Goal: Information Seeking & Learning: Learn about a topic

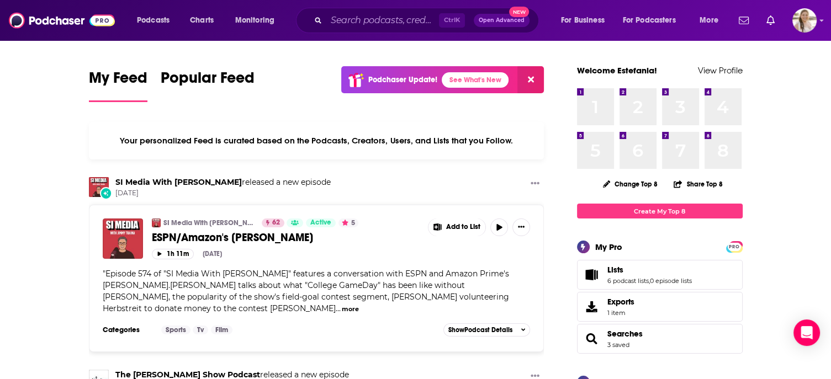
click at [367, 19] on input "Search podcasts, credits, & more..." at bounding box center [382, 21] width 113 height 18
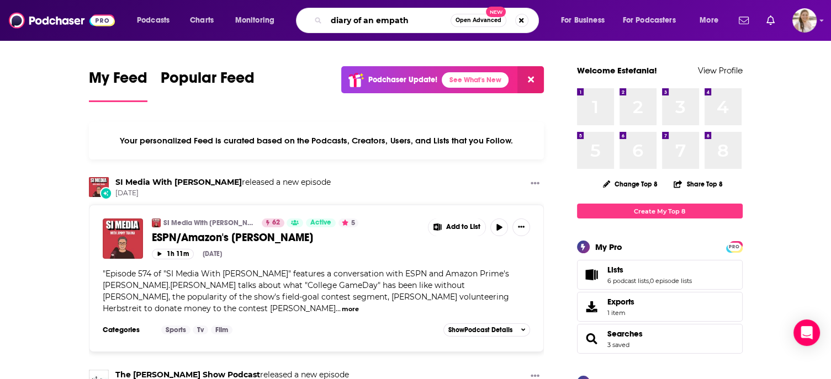
type input "diary of an empath"
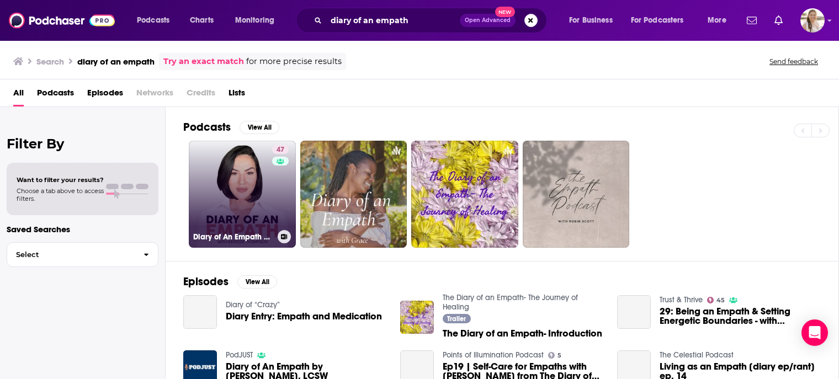
click at [248, 170] on link "47 Diary of An Empath by [PERSON_NAME], LCSW" at bounding box center [242, 194] width 107 height 107
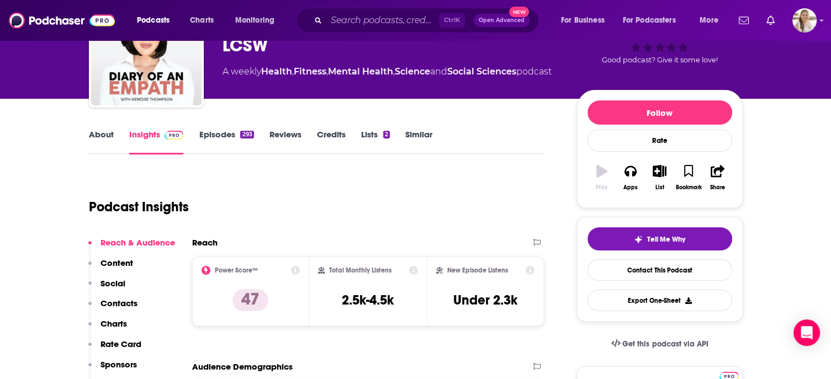
scroll to position [108, 0]
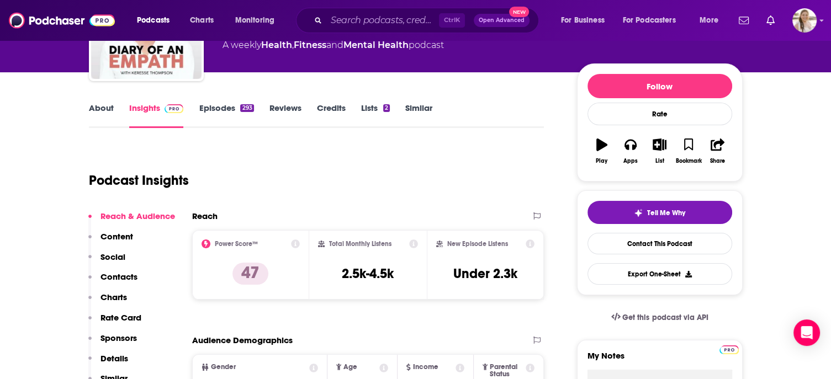
click at [92, 111] on link "About" at bounding box center [101, 115] width 25 height 25
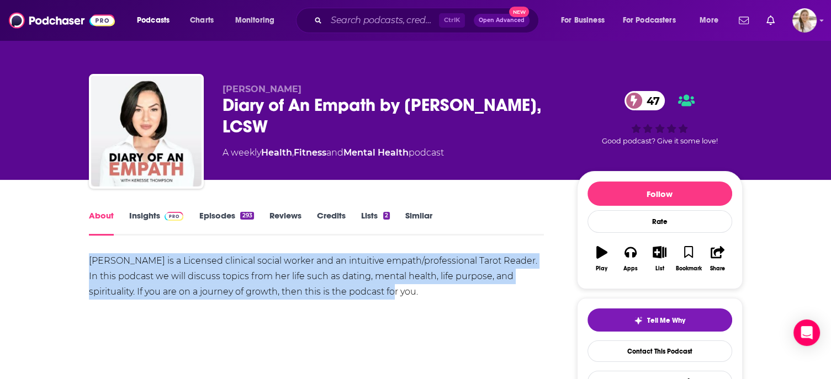
drag, startPoint x: 375, startPoint y: 293, endPoint x: 77, endPoint y: 260, distance: 300.0
copy div "[PERSON_NAME] is a Licensed clinical social worker and an intuitive empath/prof…"
click at [160, 214] on span at bounding box center [172, 215] width 24 height 10
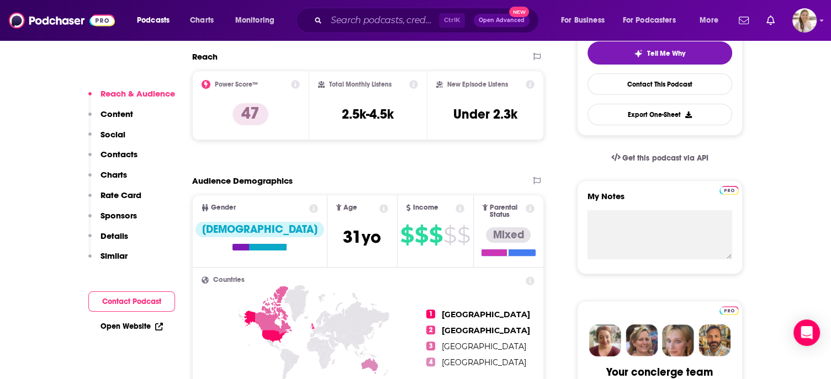
scroll to position [256, 0]
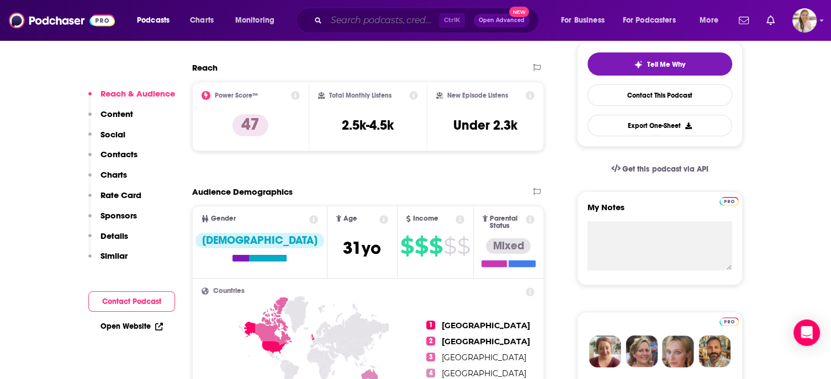
click at [344, 23] on input "Search podcasts, credits, & more..." at bounding box center [382, 21] width 113 height 18
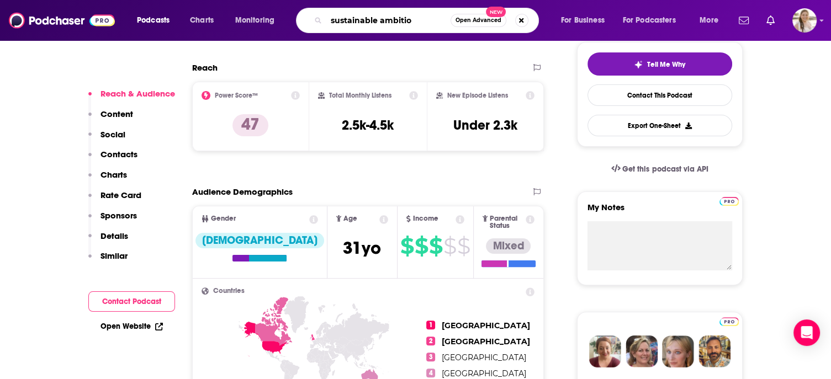
type input "sustainable ambition"
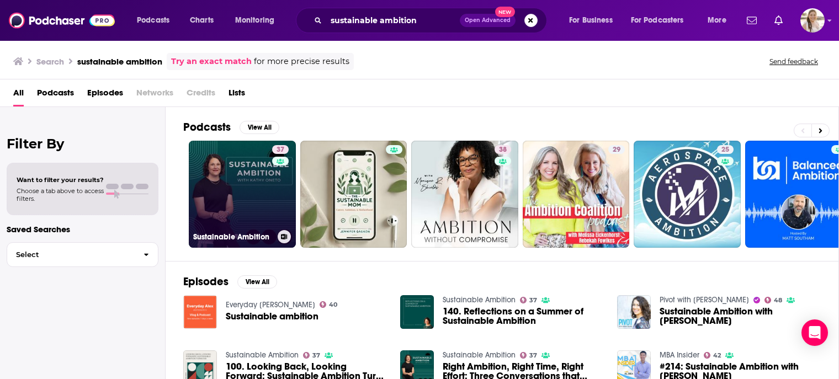
click at [247, 150] on link "37 Sustainable Ambition" at bounding box center [242, 194] width 107 height 107
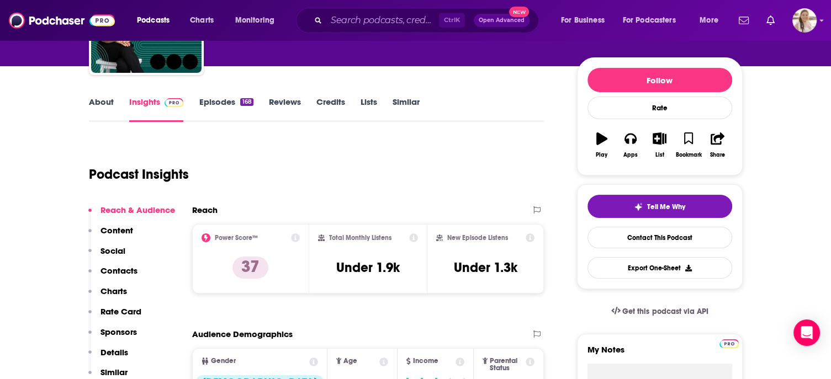
scroll to position [117, 0]
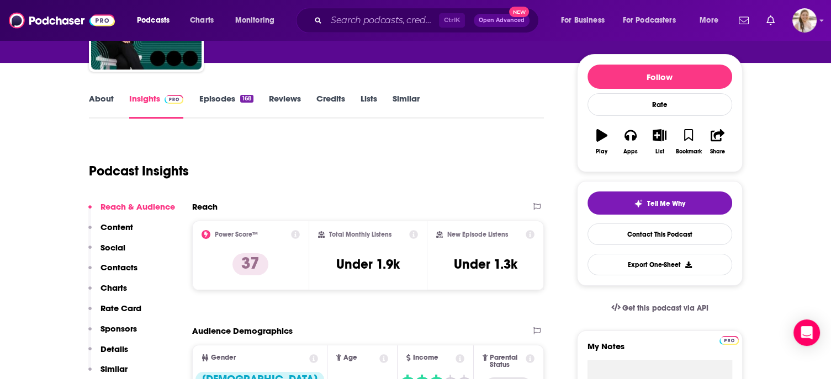
click at [98, 103] on link "About" at bounding box center [101, 105] width 25 height 25
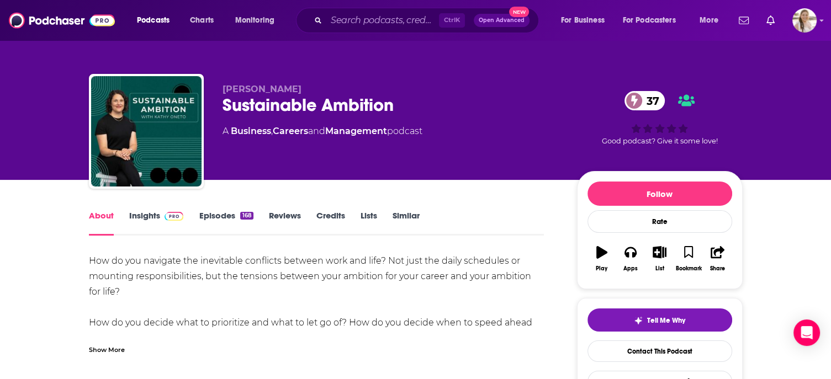
scroll to position [59, 0]
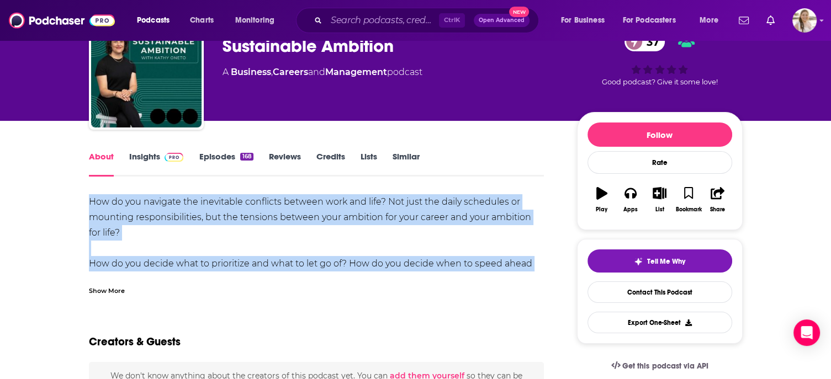
drag, startPoint x: 87, startPoint y: 198, endPoint x: 544, endPoint y: 266, distance: 462.1
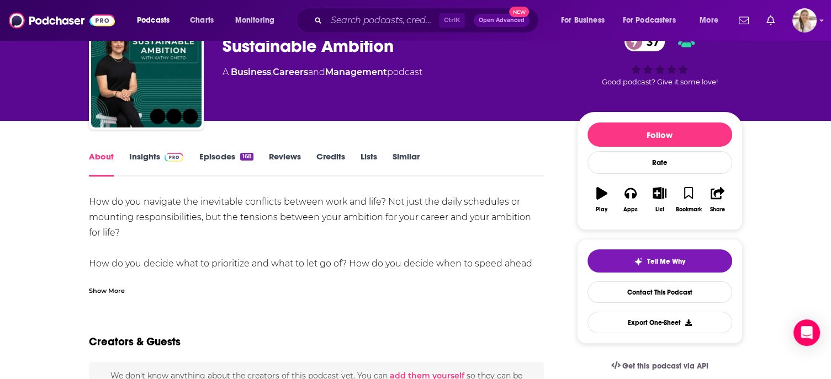
click at [113, 289] on div "Show More" at bounding box center [107, 290] width 36 height 10
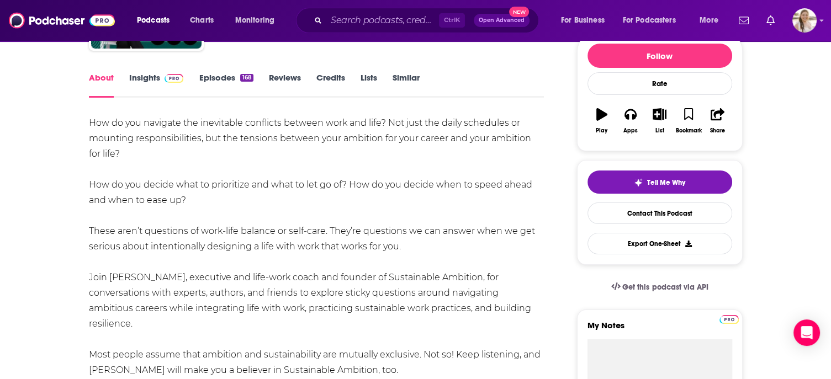
scroll to position [137, 0]
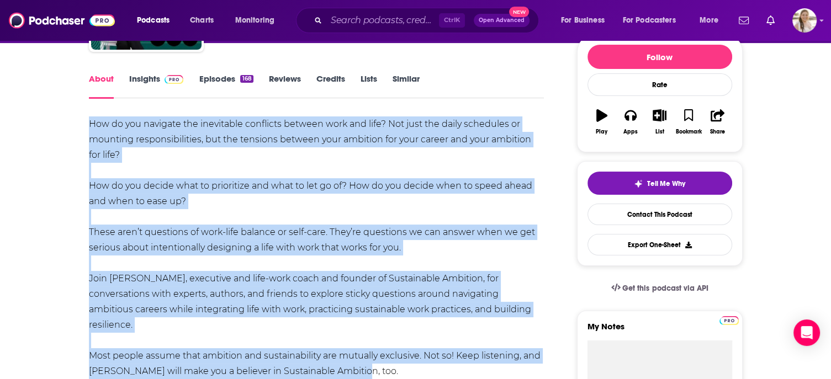
drag, startPoint x: 89, startPoint y: 125, endPoint x: 359, endPoint y: 353, distance: 353.4
click at [359, 353] on div "How do you navigate the inevitable conflicts between work and life? Not just th…" at bounding box center [317, 318] width 456 height 402
copy div "How do you navigate the inevitable conflicts between work and life? Not just th…"
click at [354, 22] on input "Search podcasts, credits, & more..." at bounding box center [382, 21] width 113 height 18
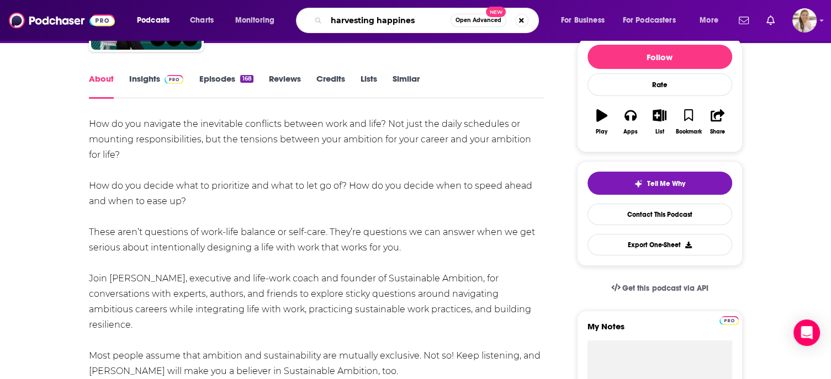
type input "harvesting happiness"
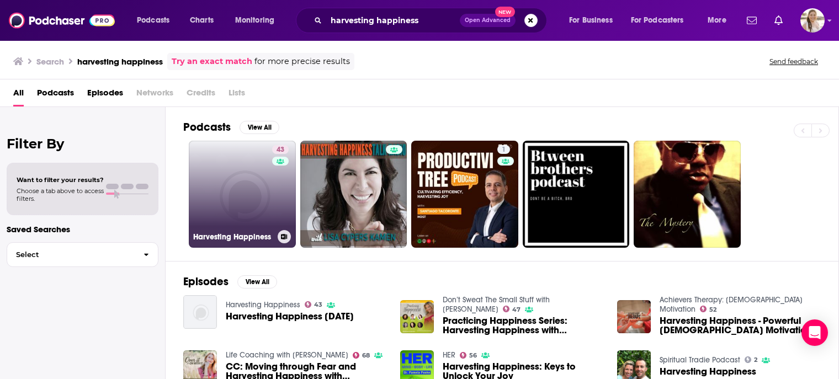
click at [240, 167] on link "43 Harvesting Happiness" at bounding box center [242, 194] width 107 height 107
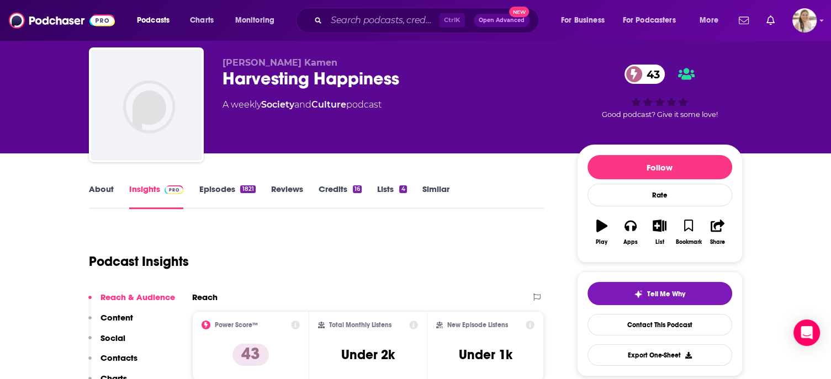
scroll to position [60, 0]
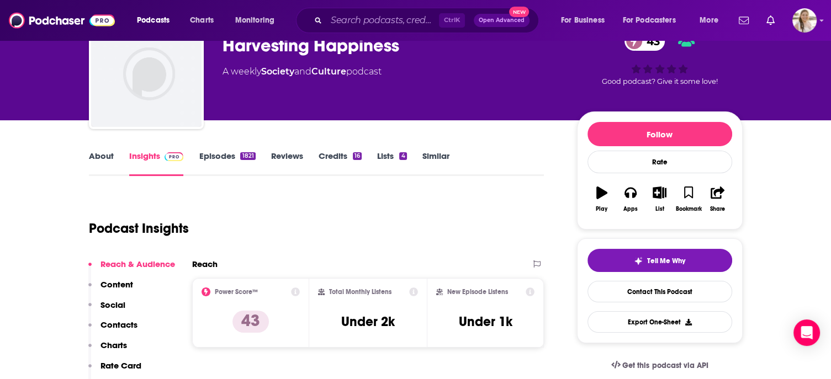
click at [106, 156] on link "About" at bounding box center [101, 163] width 25 height 25
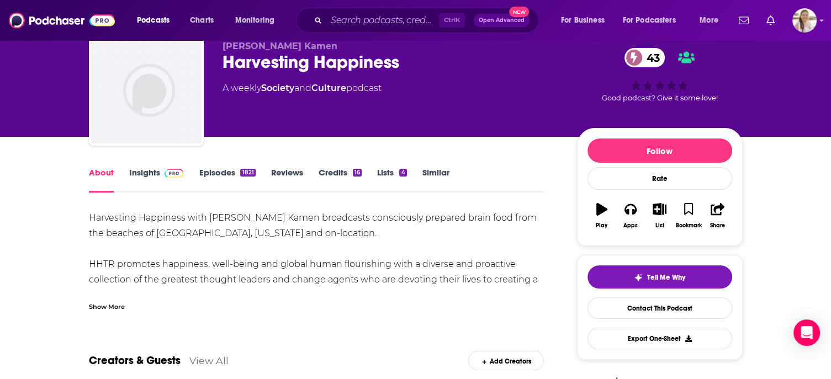
scroll to position [76, 0]
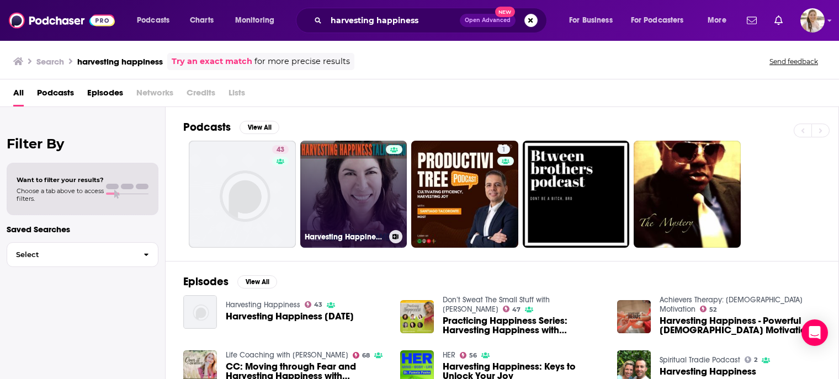
click at [339, 178] on link "Harvesting Happiness Talk Radio" at bounding box center [353, 194] width 107 height 107
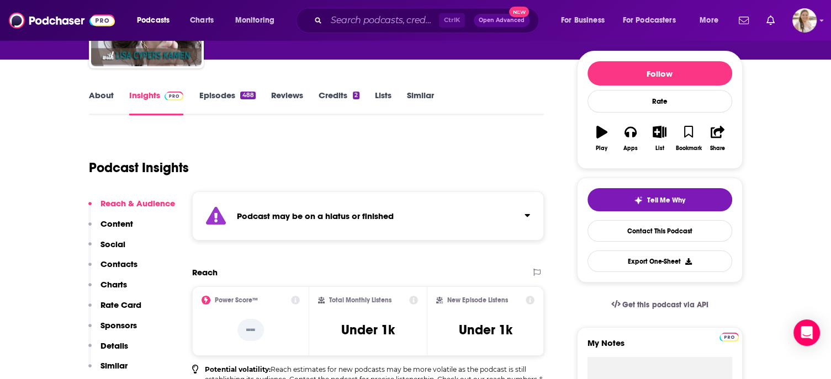
scroll to position [121, 0]
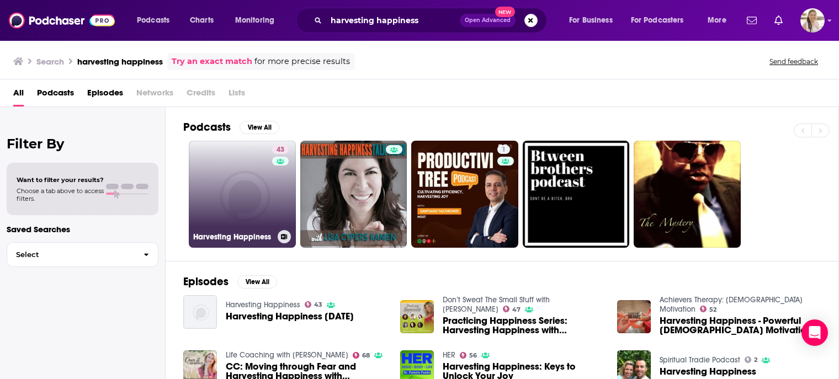
click at [232, 177] on link "43 Harvesting Happiness" at bounding box center [242, 194] width 107 height 107
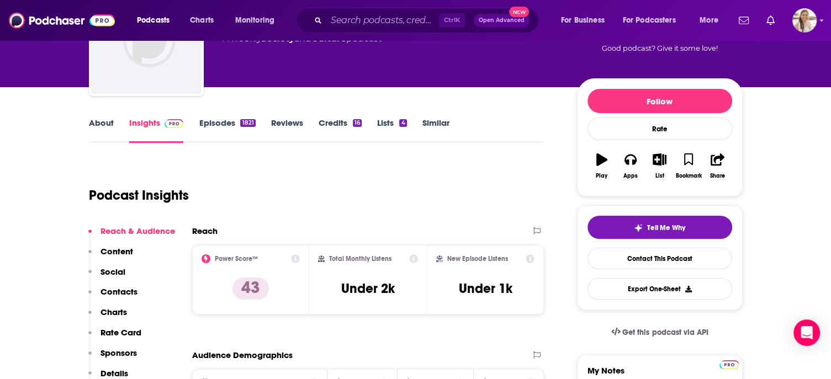
scroll to position [99, 0]
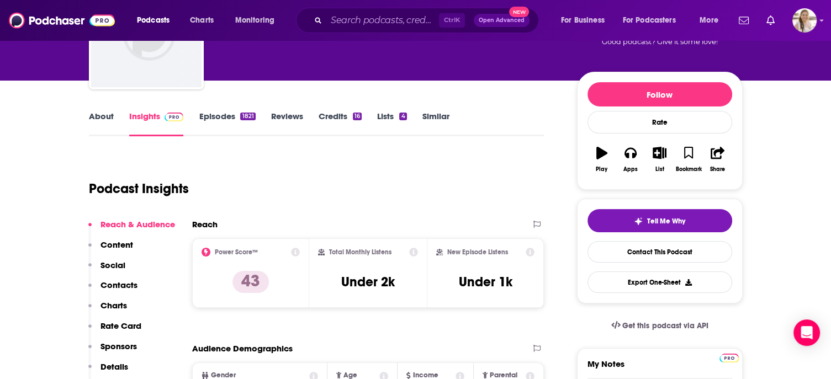
click at [99, 123] on link "About" at bounding box center [101, 123] width 25 height 25
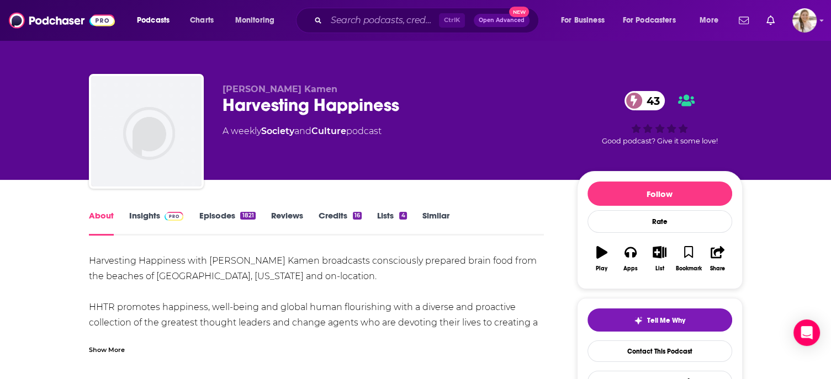
scroll to position [67, 0]
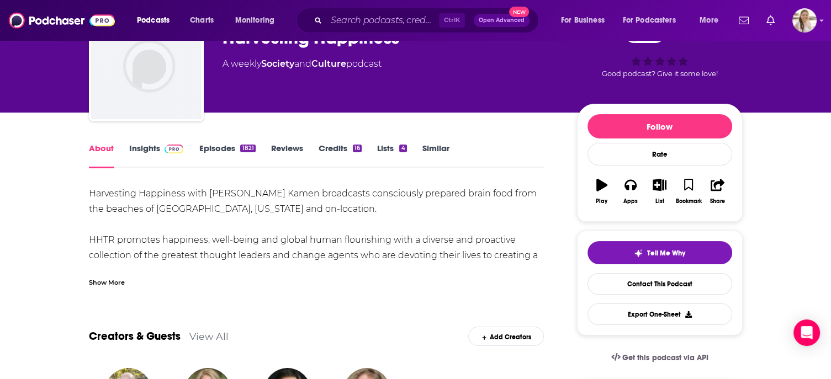
click at [111, 284] on div "Show More" at bounding box center [107, 282] width 36 height 10
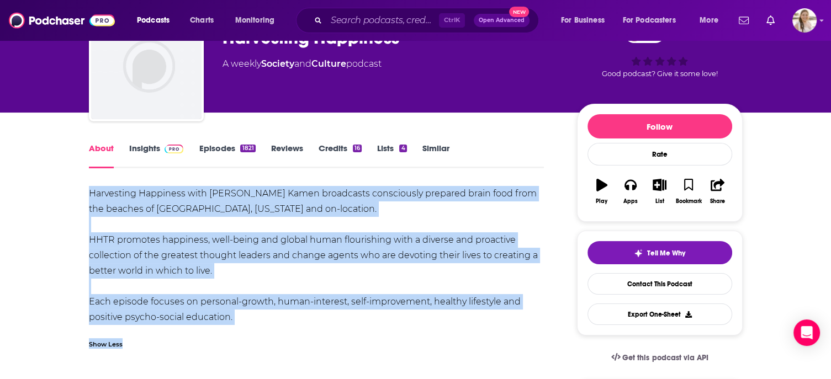
drag, startPoint x: 86, startPoint y: 194, endPoint x: 292, endPoint y: 325, distance: 244.3
click at [272, 324] on div "Harvesting Happiness with [PERSON_NAME] Kamen broadcasts consciously prepared b…" at bounding box center [317, 255] width 456 height 139
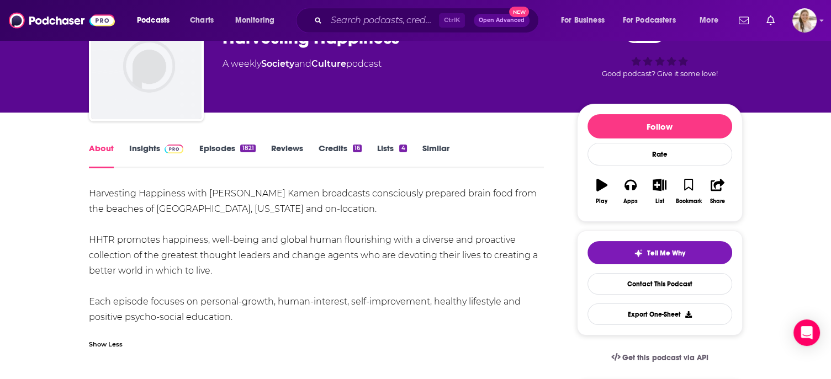
drag, startPoint x: 265, startPoint y: 318, endPoint x: 79, endPoint y: 198, distance: 221.6
copy div "HHTR promotes happiness, well-being and global human flourishing with a diverse…"
click at [351, 22] on input "Search podcasts, credits, & more..." at bounding box center [382, 21] width 113 height 18
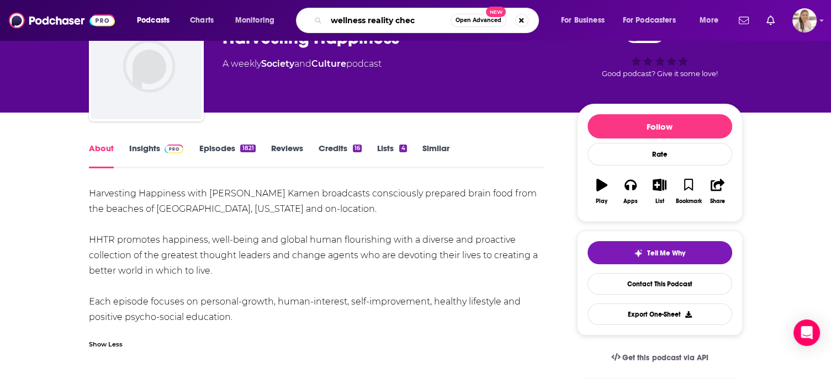
type input "wellness reality check"
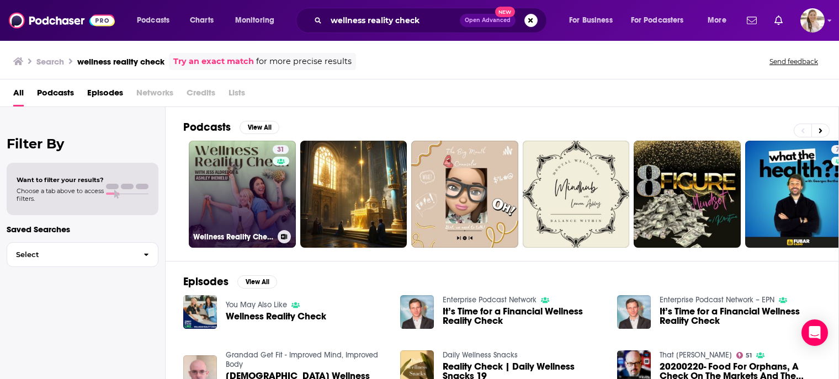
click at [243, 178] on link "31 Wellness Reality Check" at bounding box center [242, 194] width 107 height 107
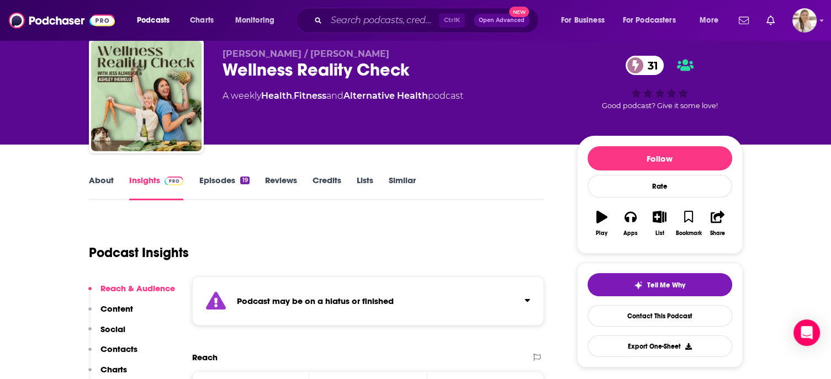
scroll to position [126, 0]
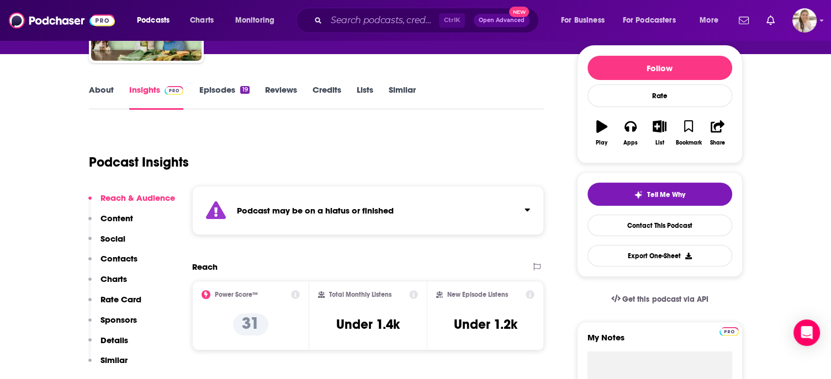
click at [100, 91] on link "About" at bounding box center [101, 96] width 25 height 25
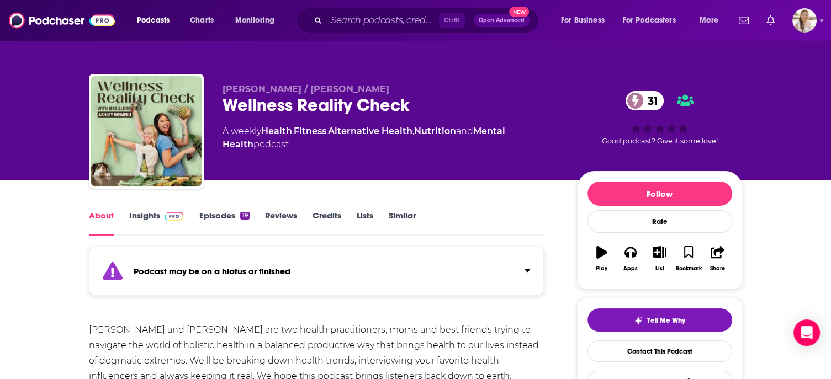
scroll to position [115, 0]
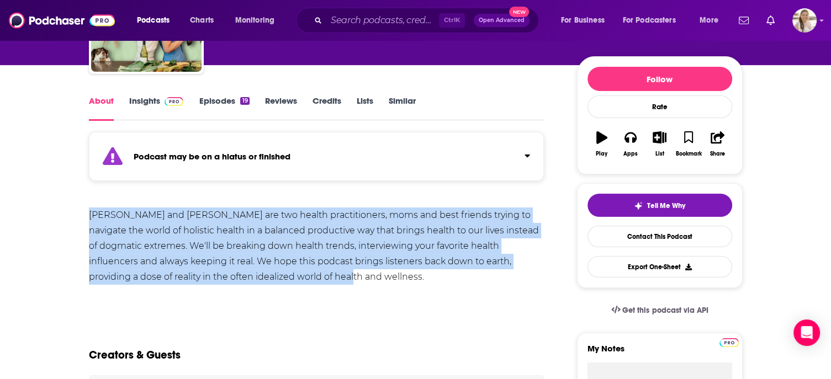
drag, startPoint x: 334, startPoint y: 284, endPoint x: 52, endPoint y: 216, distance: 289.7
copy div "[PERSON_NAME] and [PERSON_NAME] are two health practitioners, moms and best fri…"
click at [347, 24] on input "Search podcasts, credits, & more..." at bounding box center [382, 21] width 113 height 18
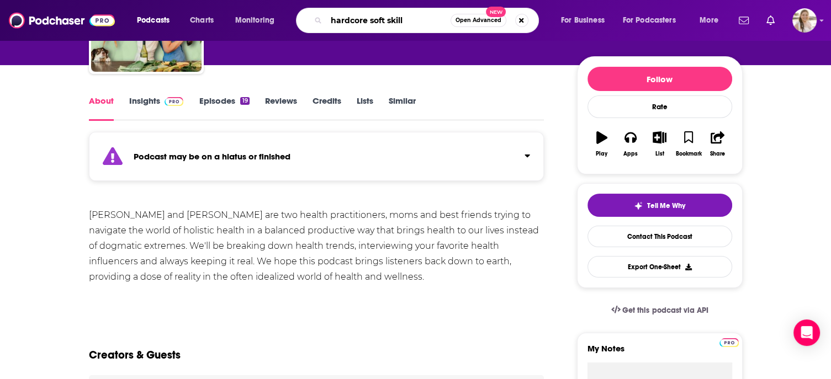
type input "hardcore soft skills"
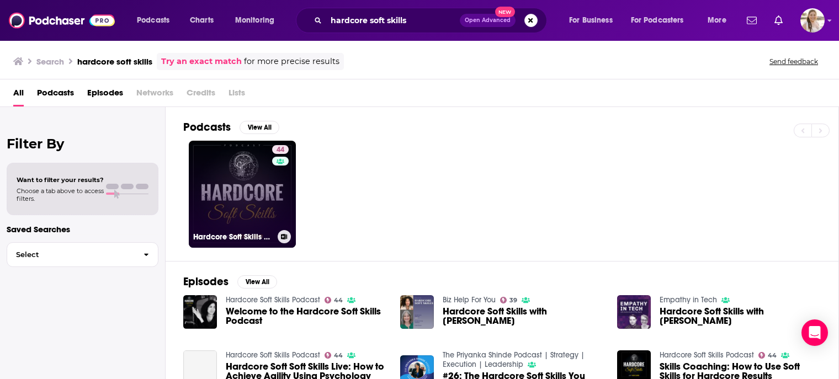
click at [240, 166] on link "44 Hardcore Soft Skills Podcast" at bounding box center [242, 194] width 107 height 107
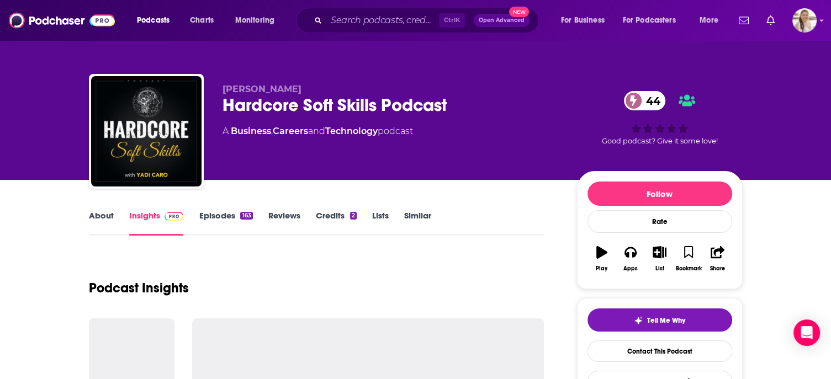
scroll to position [107, 0]
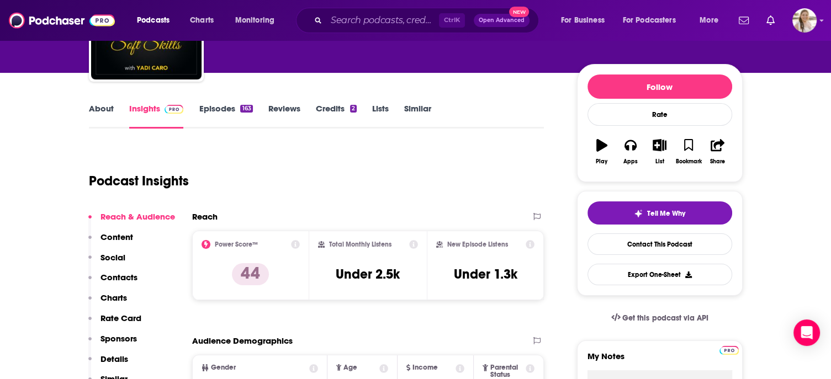
click at [102, 116] on link "About" at bounding box center [101, 115] width 25 height 25
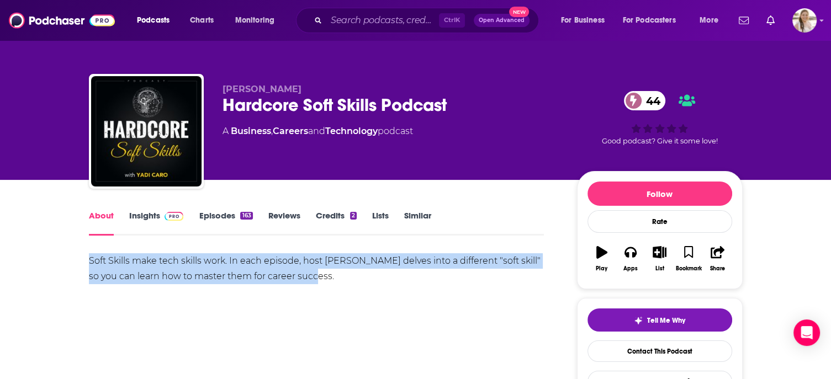
drag, startPoint x: 314, startPoint y: 280, endPoint x: 66, endPoint y: 261, distance: 248.6
copy div "Soft Skills make tech skills work. In each episode, host [PERSON_NAME] delves i…"
